Goal: Task Accomplishment & Management: Manage account settings

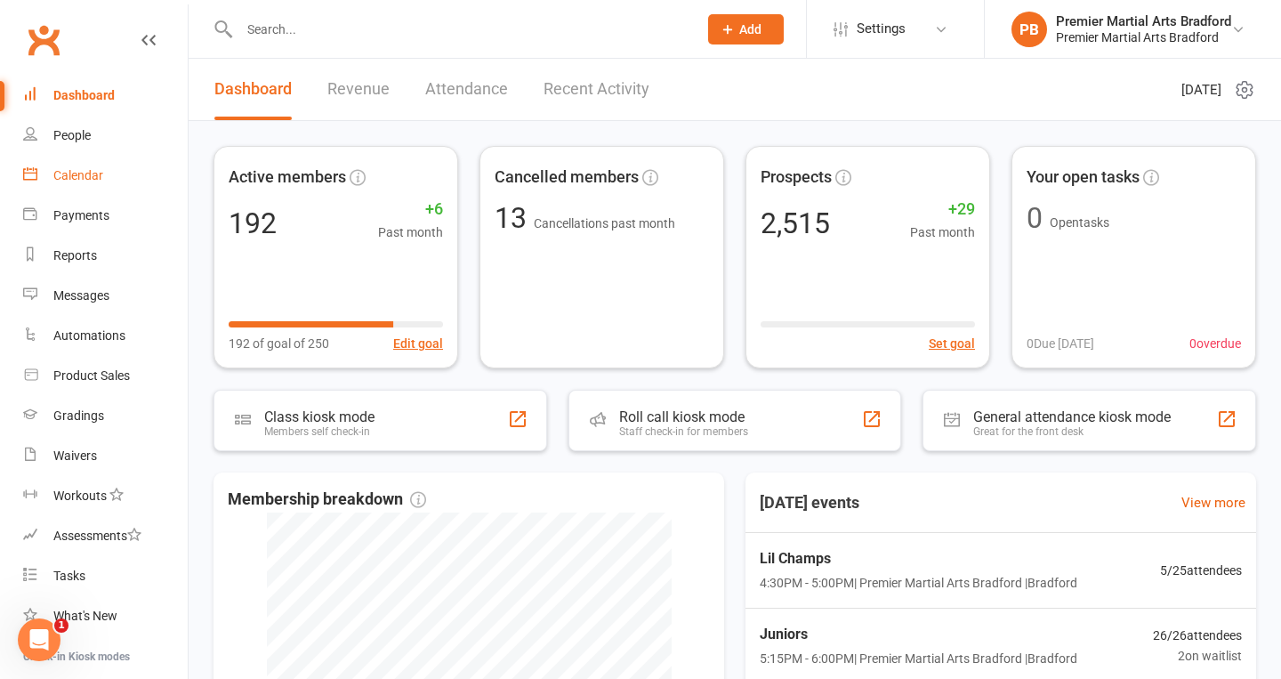
click at [93, 181] on div "Calendar" at bounding box center [78, 175] width 50 height 14
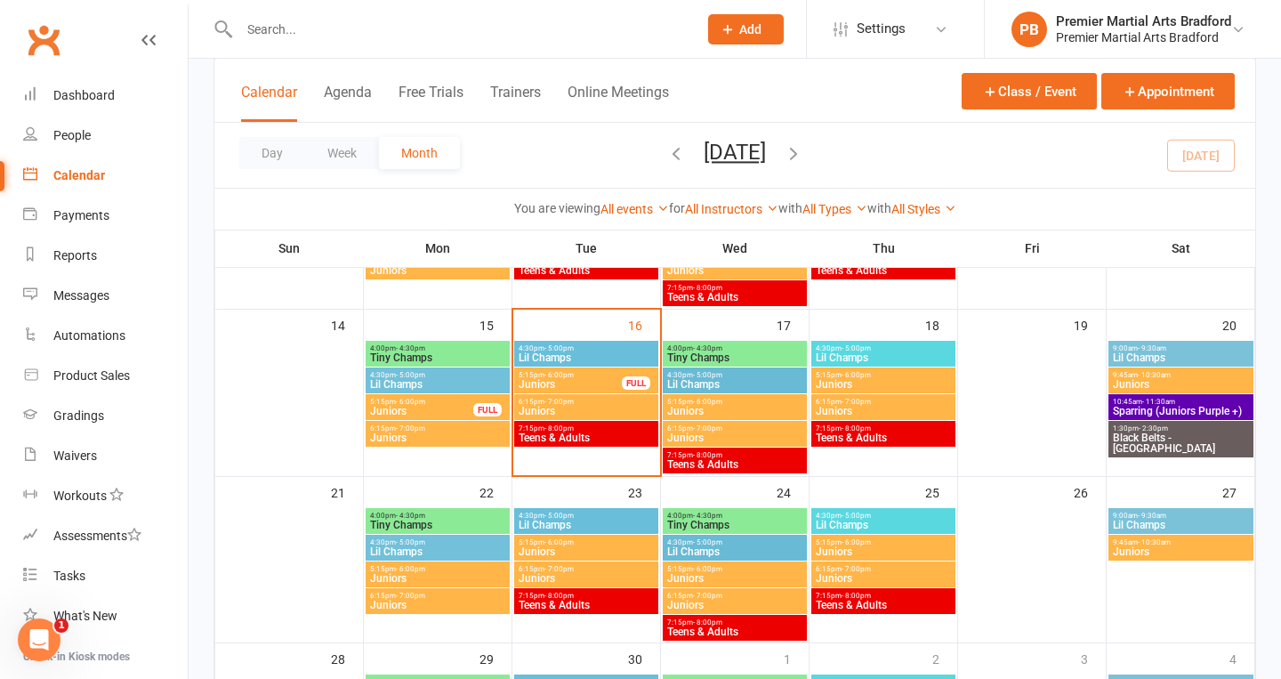
scroll to position [407, 0]
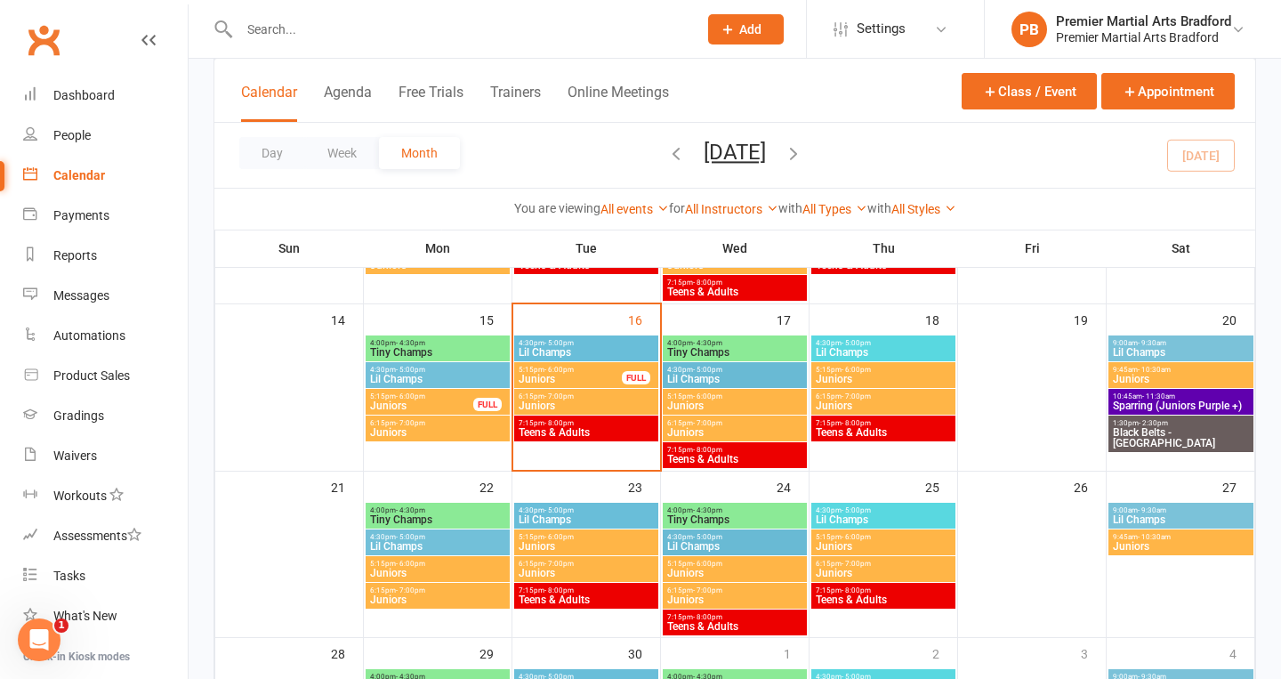
click at [558, 401] on span "Juniors" at bounding box center [586, 405] width 137 height 11
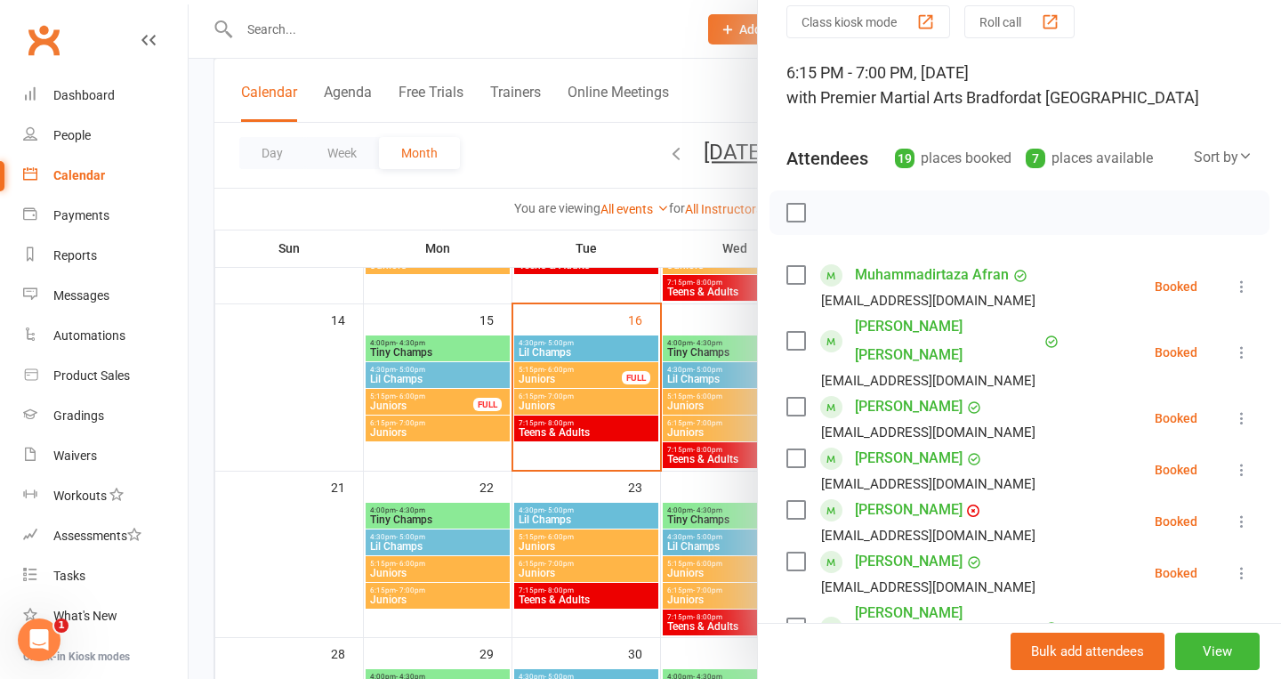
scroll to position [0, 0]
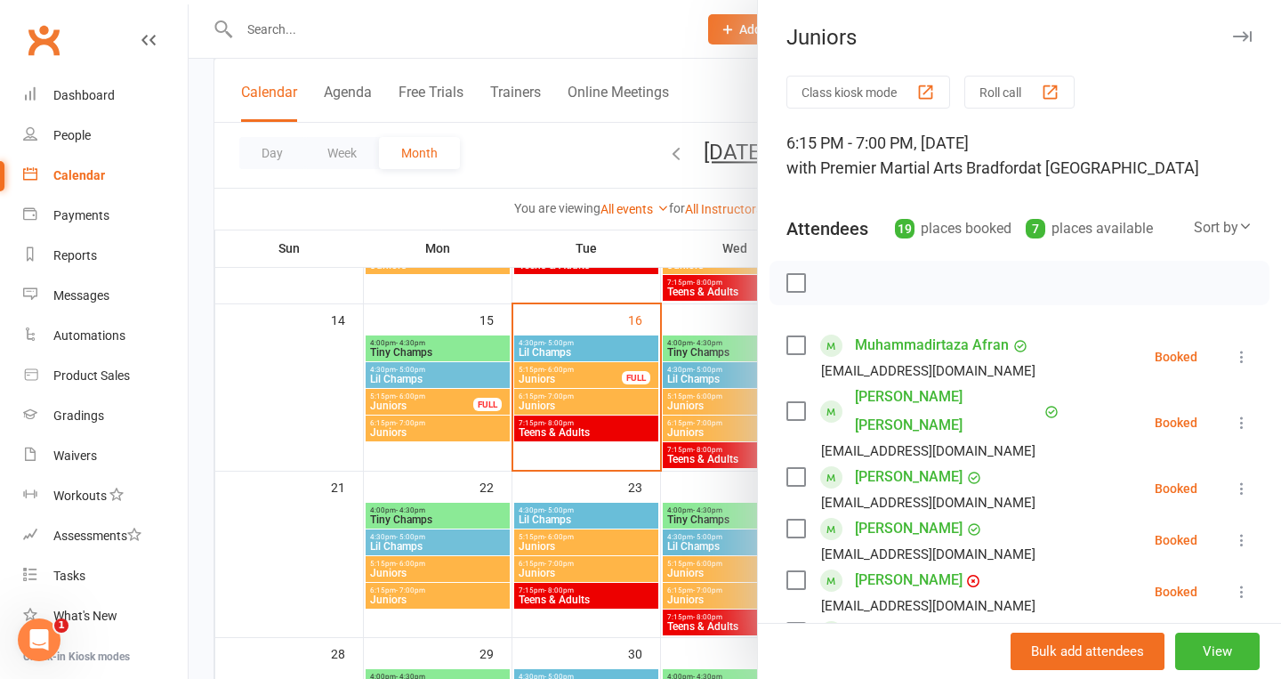
click at [1243, 34] on icon "button" at bounding box center [1242, 36] width 19 height 11
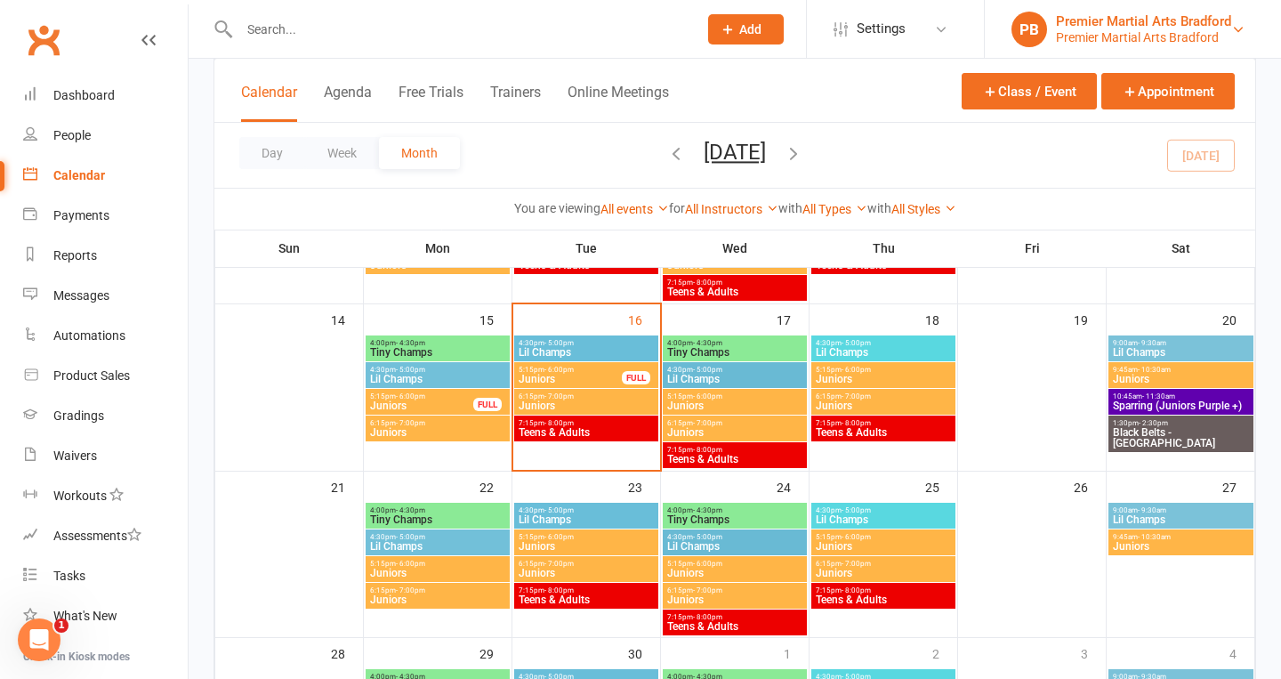
click at [1129, 29] on div "Premier Martial Arts Bradford" at bounding box center [1143, 37] width 175 height 16
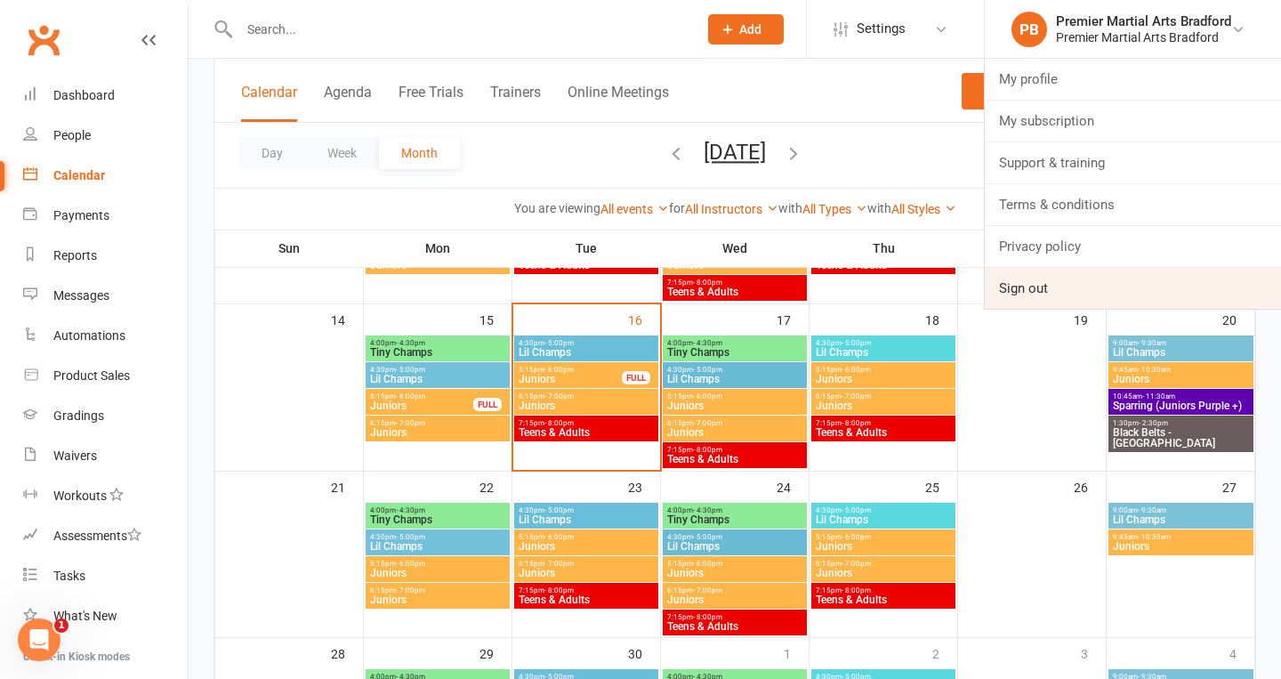
click at [1014, 288] on link "Sign out" at bounding box center [1132, 288] width 296 height 41
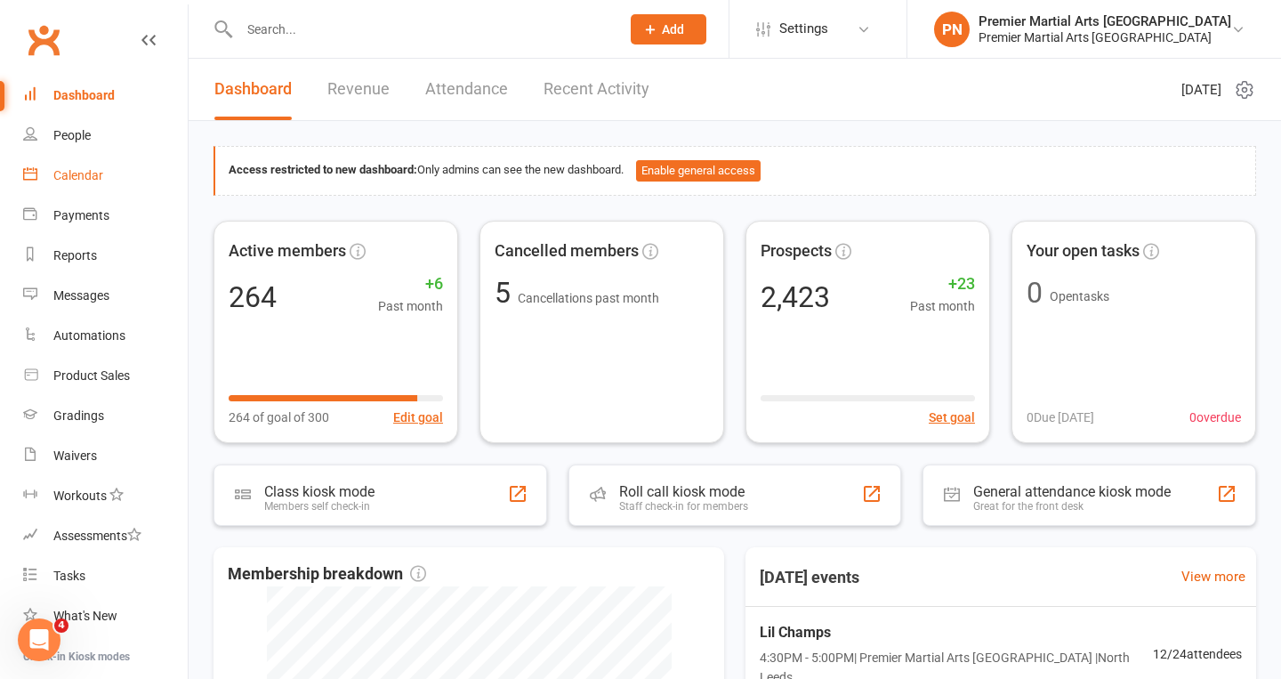
click at [78, 182] on link "Calendar" at bounding box center [105, 176] width 165 height 40
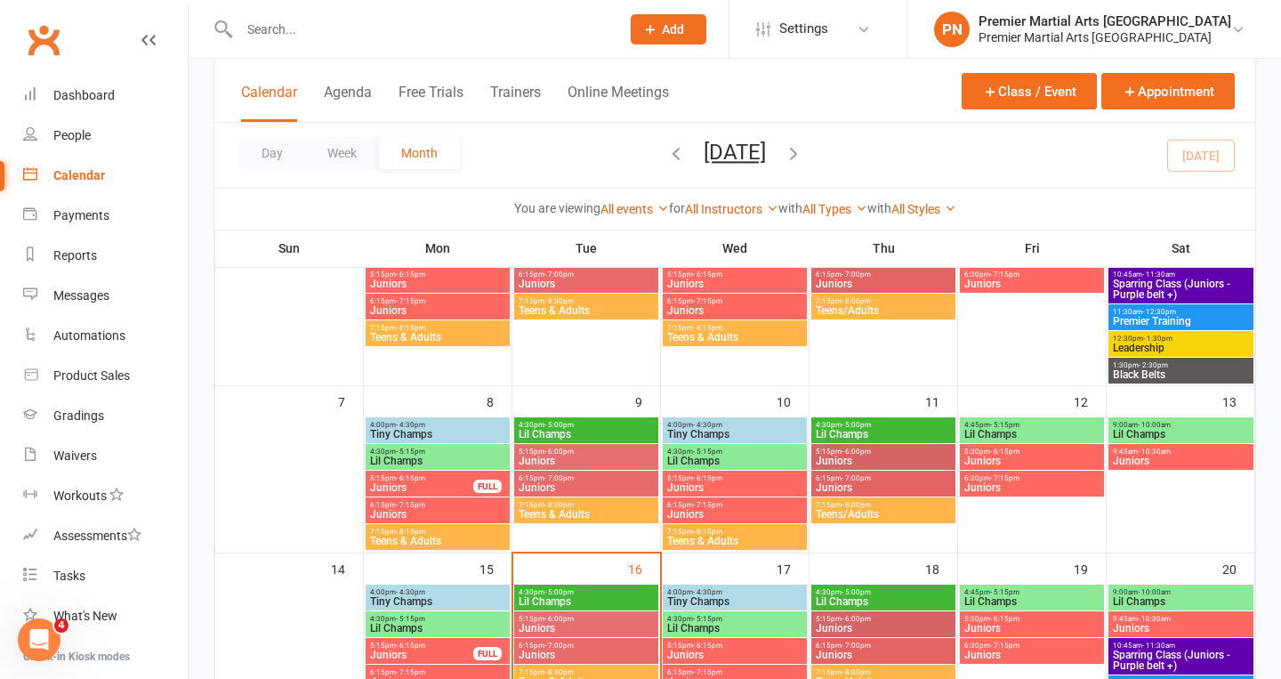
scroll to position [195, 0]
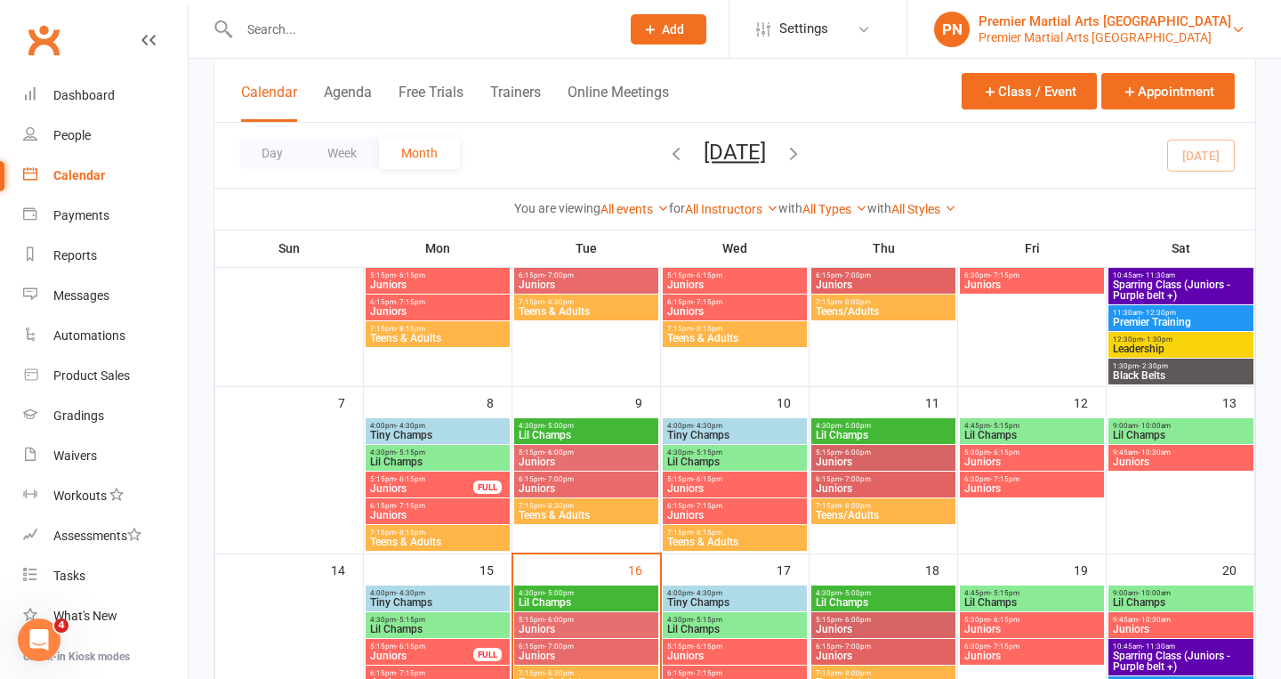
click at [1209, 29] on div "Premier Martial Arts North Leeds" at bounding box center [1104, 37] width 253 height 16
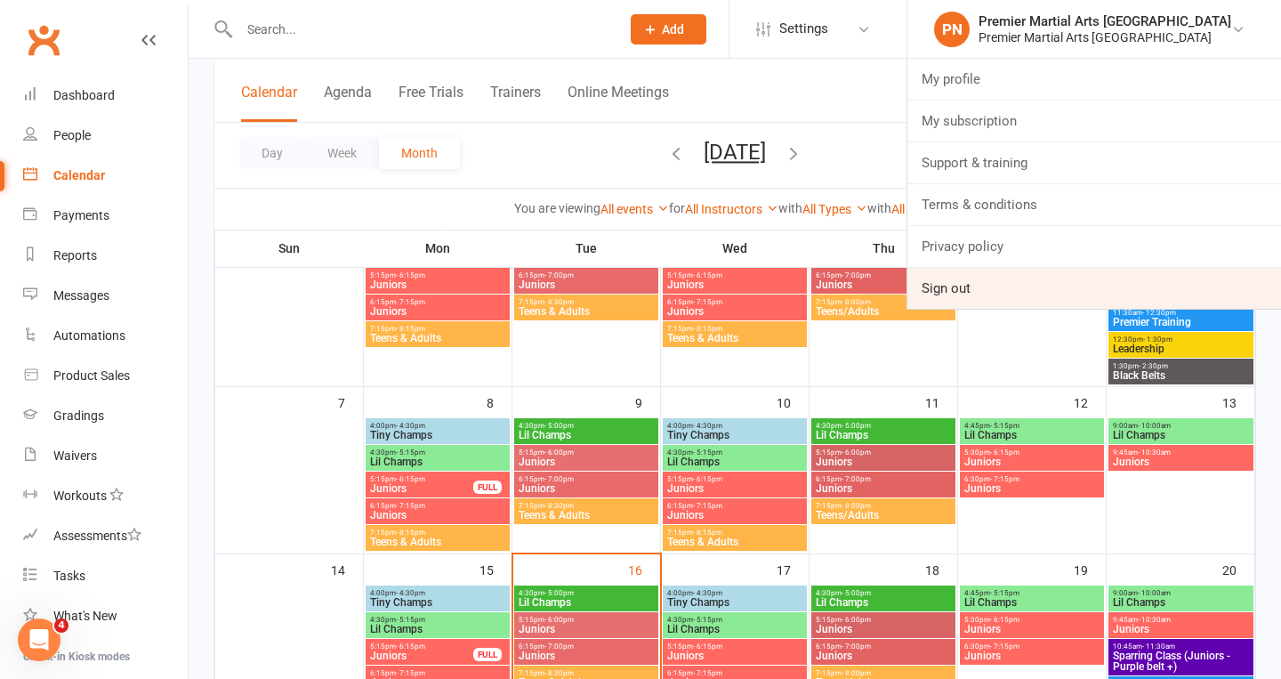
click at [1054, 286] on link "Sign out" at bounding box center [1093, 288] width 373 height 41
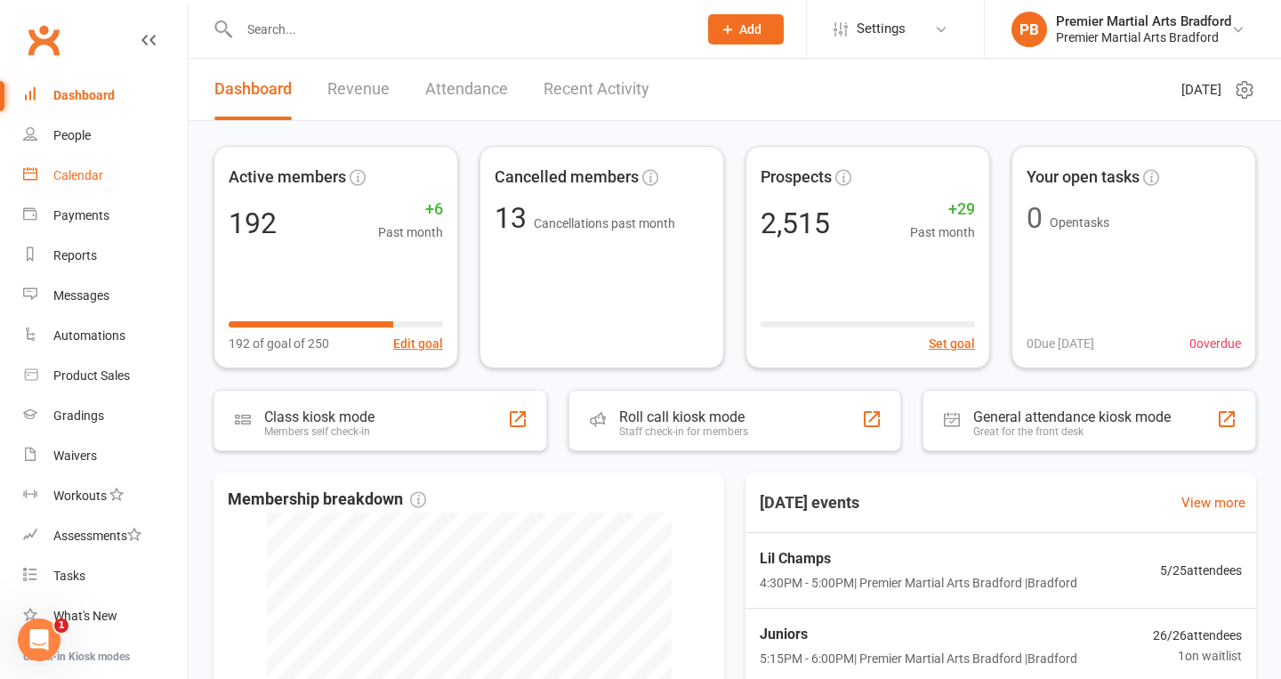
click at [70, 170] on div "Calendar" at bounding box center [78, 175] width 50 height 14
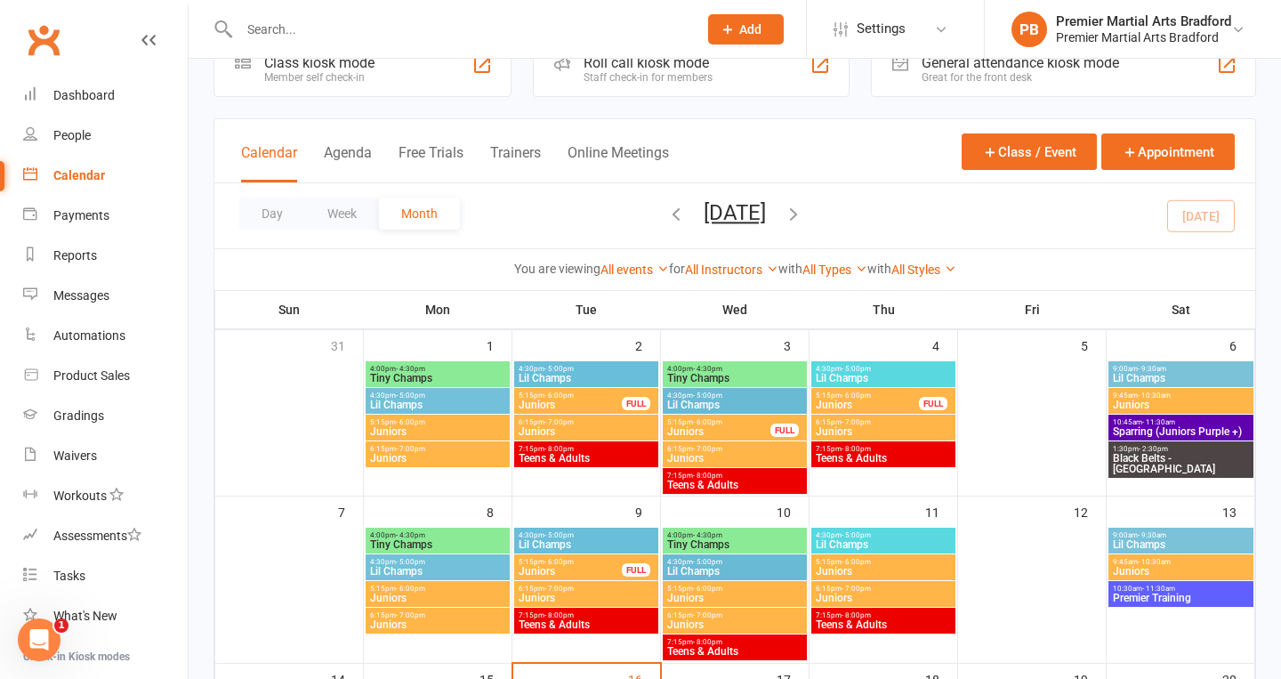
scroll to position [52, 0]
